Goal: Information Seeking & Learning: Find specific fact

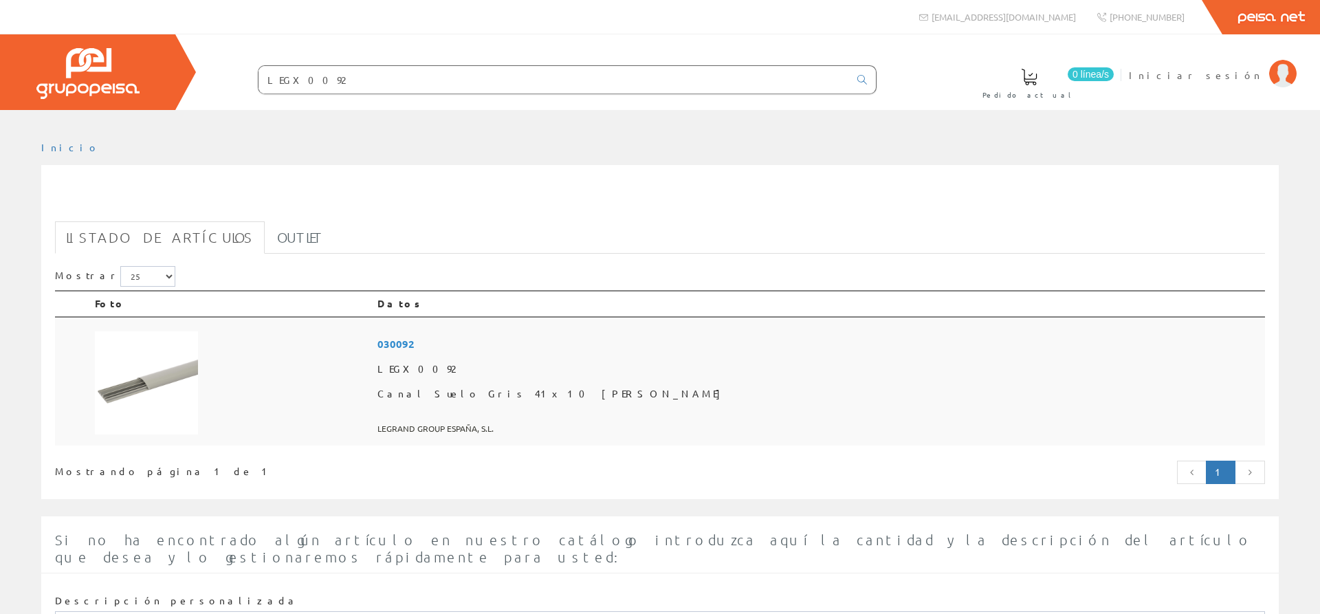
click at [181, 377] on img at bounding box center [146, 382] width 103 height 103
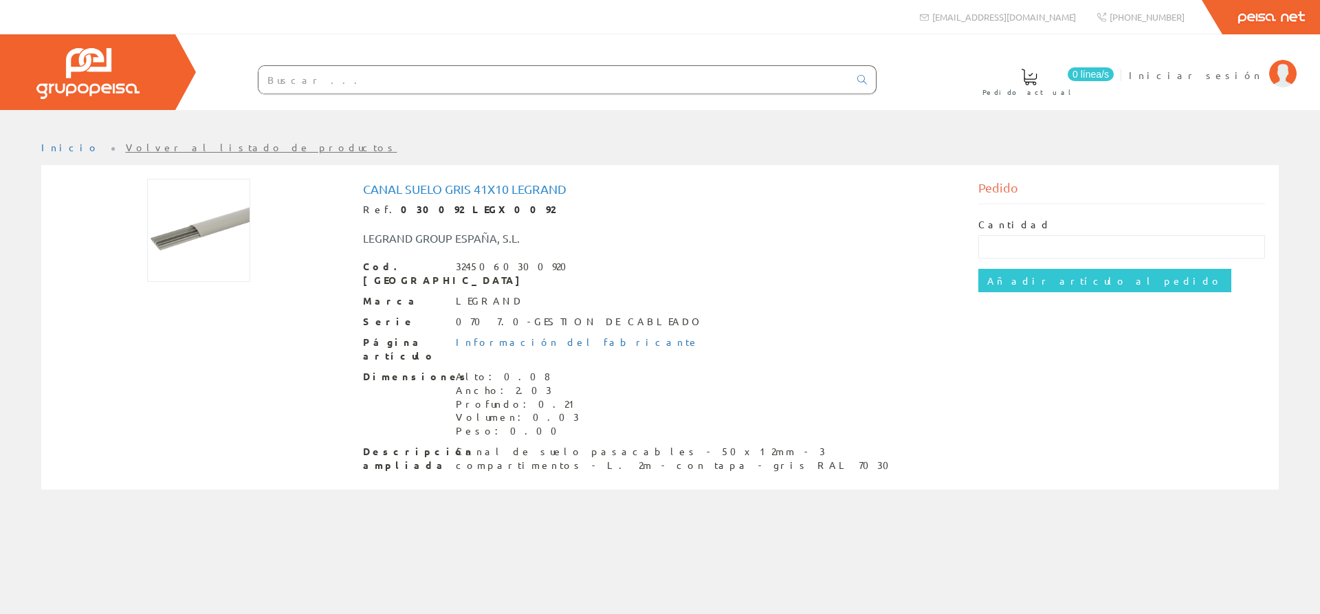
click at [212, 203] on img at bounding box center [198, 230] width 103 height 103
click at [451, 78] on input "text" at bounding box center [553, 79] width 590 height 27
paste input "LEGX0093"
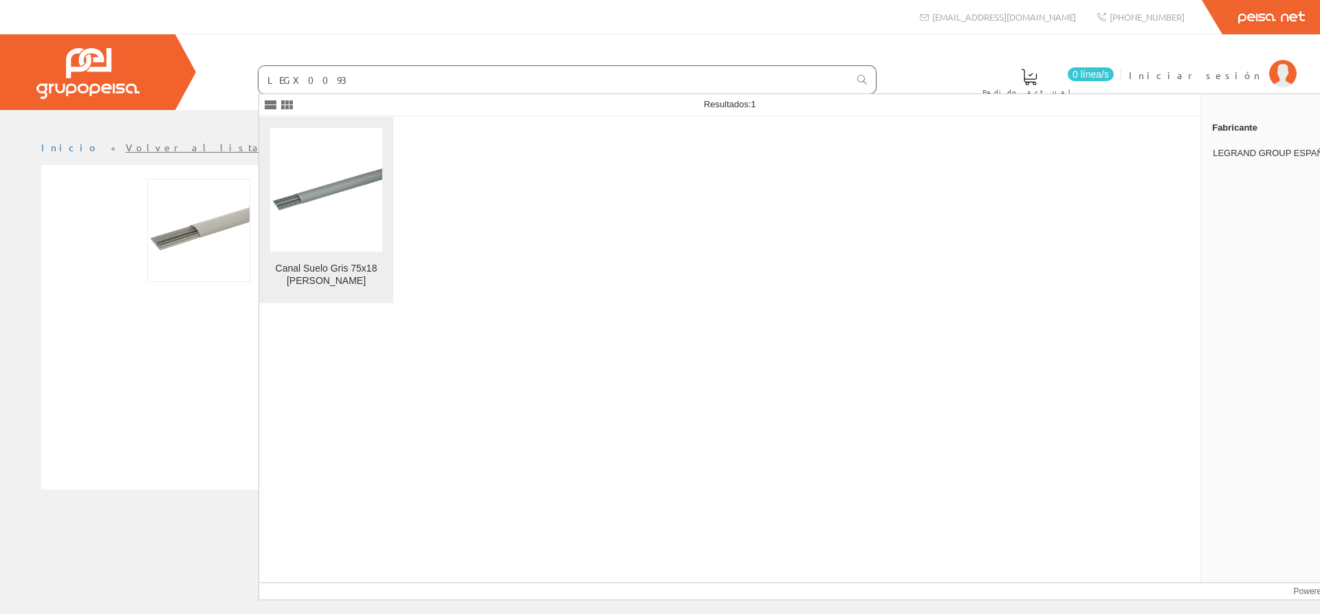
type input "LEGX0093"
click at [291, 201] on img at bounding box center [326, 189] width 112 height 112
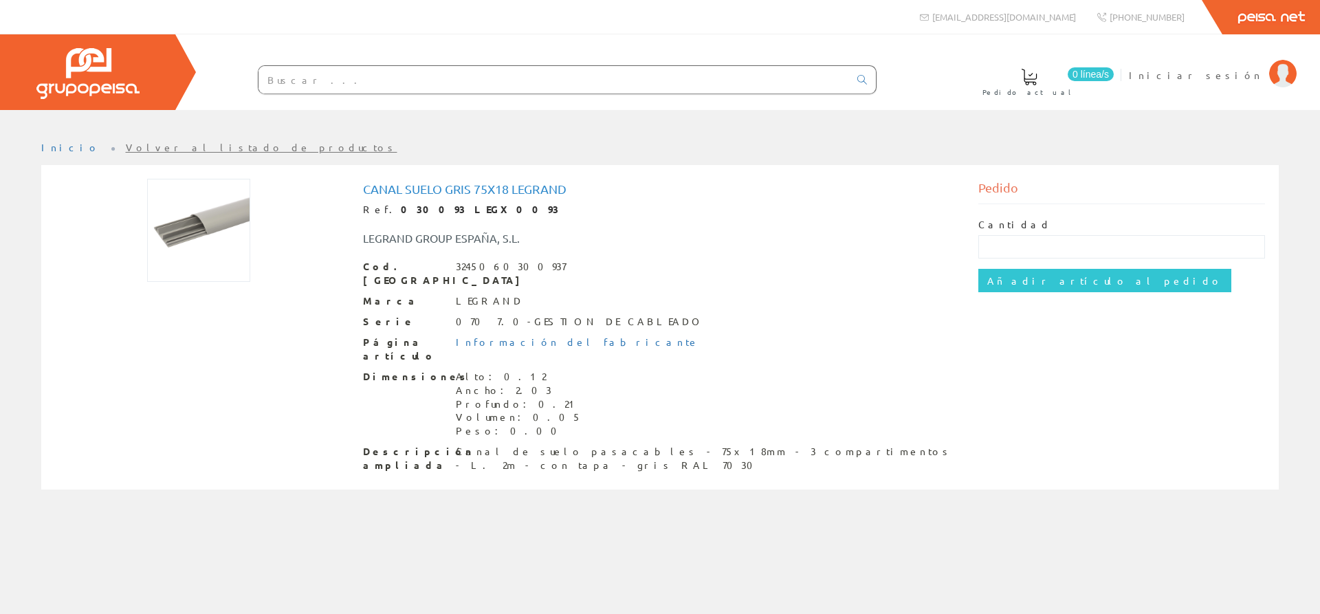
click at [295, 261] on div at bounding box center [198, 230] width 287 height 103
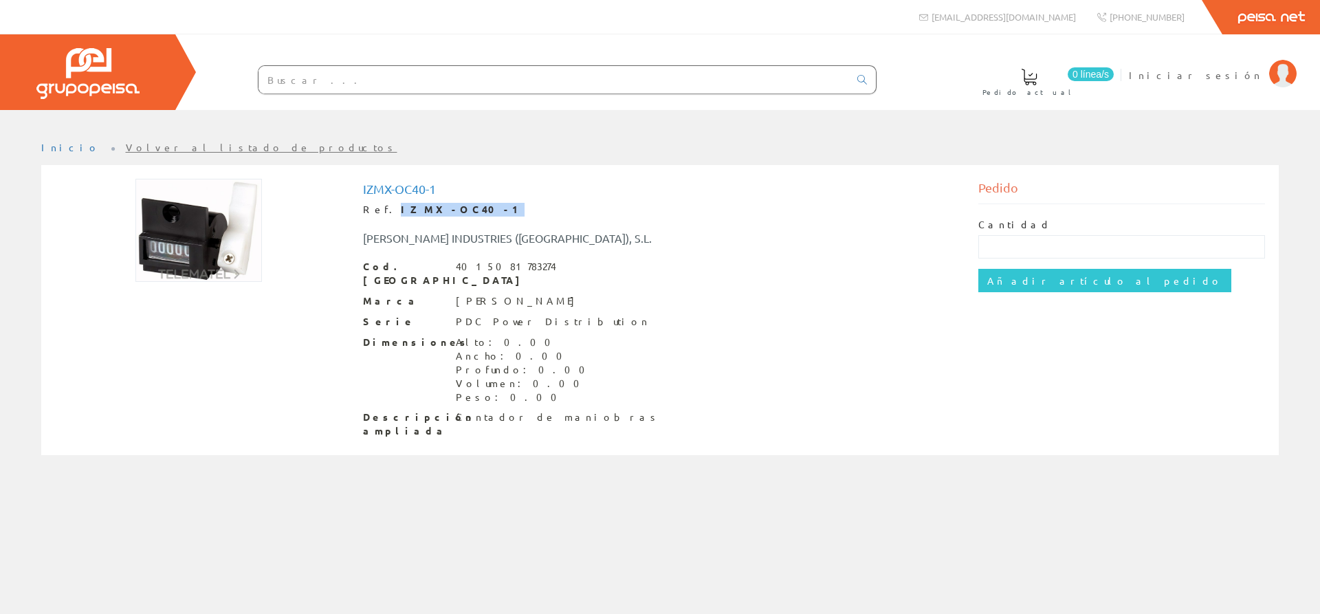
drag, startPoint x: 449, startPoint y: 210, endPoint x: 383, endPoint y: 209, distance: 66.0
click at [383, 209] on div "Ref. IZMX-OC40-1" at bounding box center [660, 210] width 594 height 14
copy strong "IZMX-OC40-1"
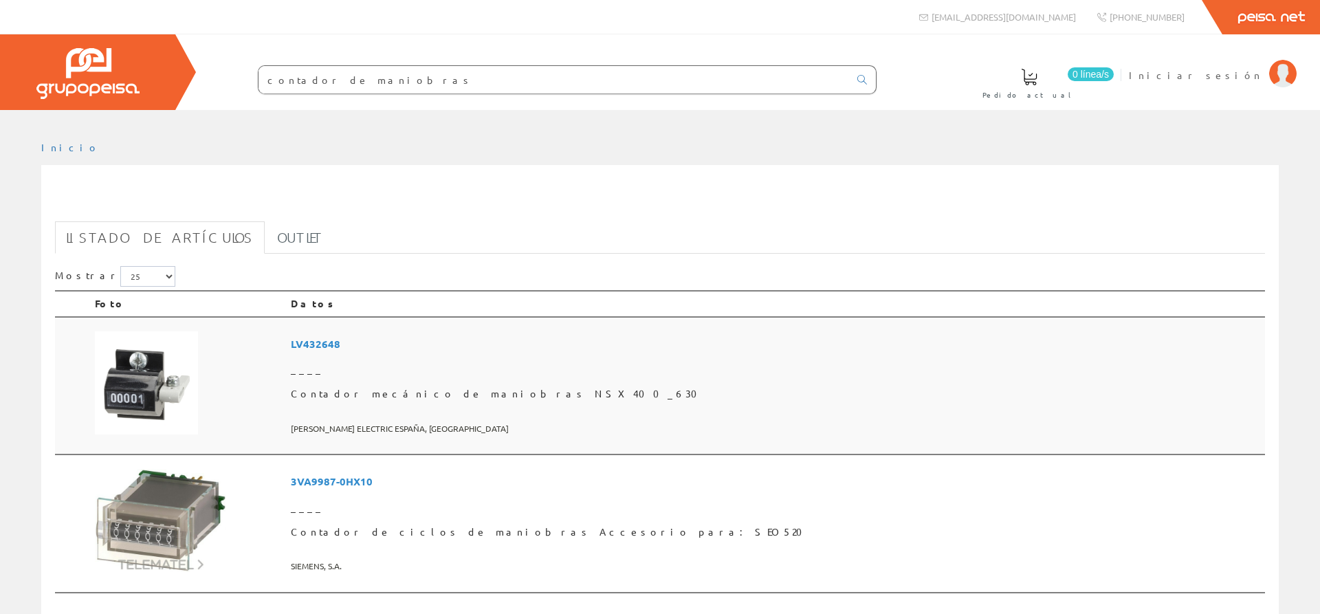
click at [285, 379] on td at bounding box center [187, 386] width 196 height 138
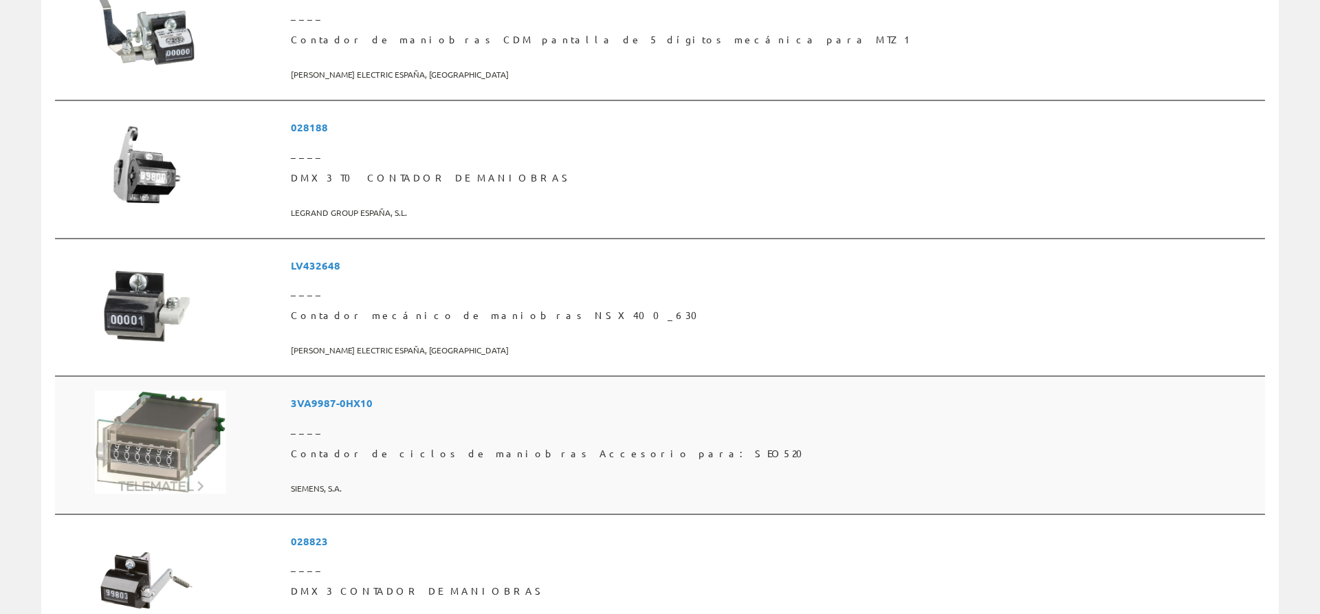
scroll to position [773, 0]
click at [414, 402] on span "3VA9987-0HX10" at bounding box center [775, 402] width 968 height 25
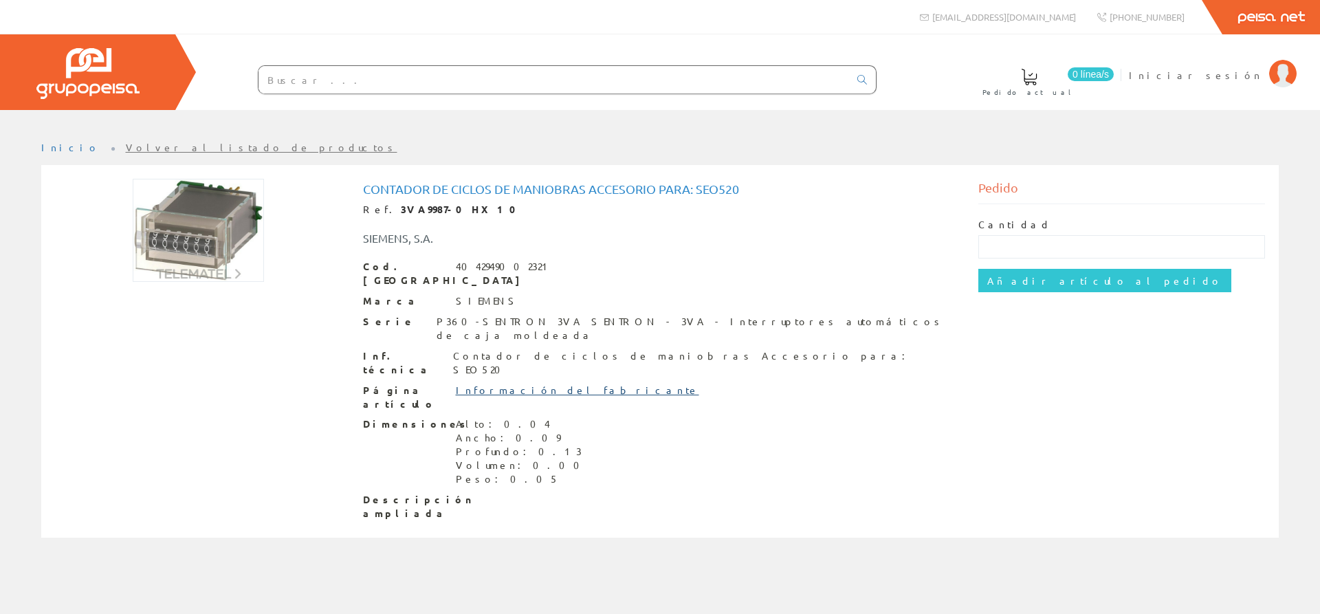
click at [512, 383] on link "Información del fabricante" at bounding box center [577, 389] width 243 height 12
drag, startPoint x: 458, startPoint y: 210, endPoint x: 382, endPoint y: 211, distance: 76.3
click at [382, 211] on div "Ref. 3VA9987-0HX10" at bounding box center [660, 210] width 594 height 14
copy strong "3VA9987-0HX10"
